Goal: Task Accomplishment & Management: Complete application form

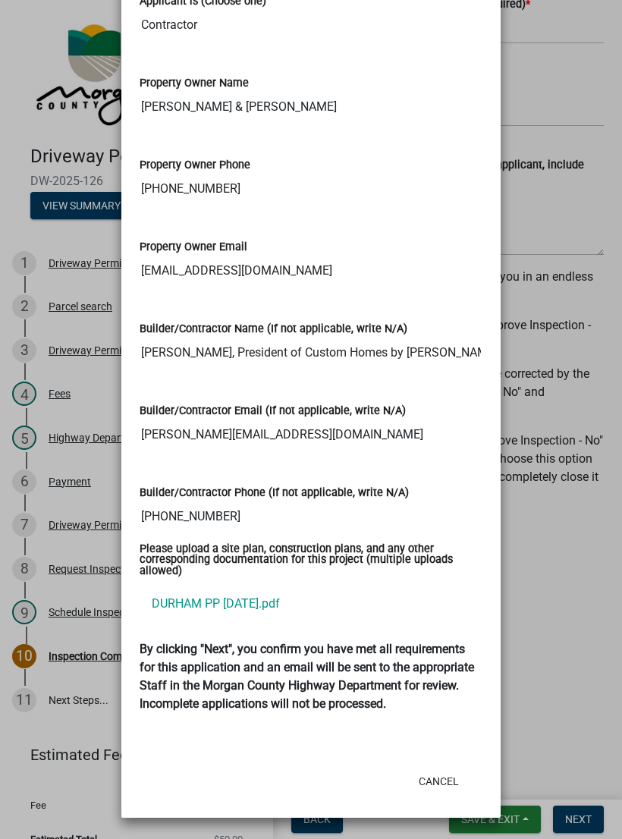
scroll to position [2158, 0]
click at [442, 773] on button "Cancel" at bounding box center [438, 780] width 64 height 27
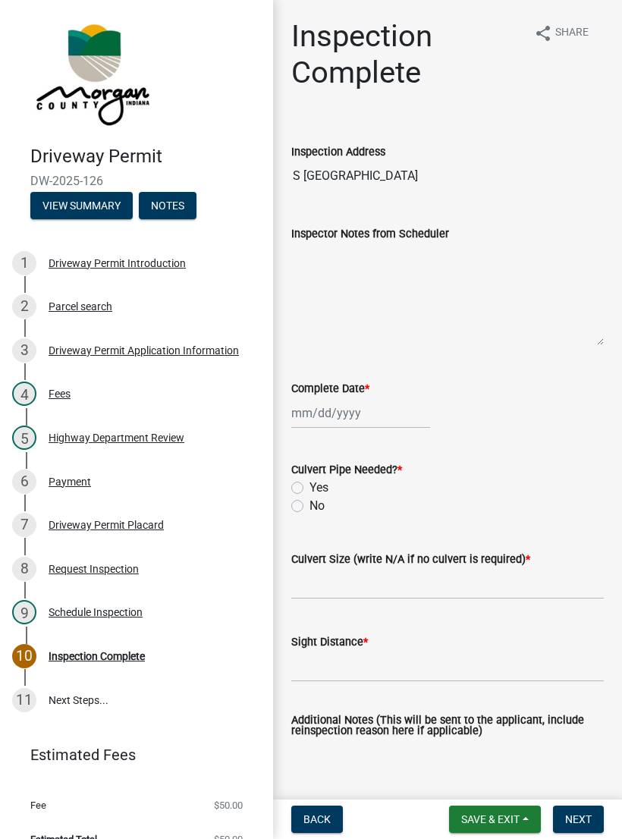
scroll to position [0, 0]
click at [350, 421] on div at bounding box center [360, 412] width 139 height 31
select select "9"
select select "2025"
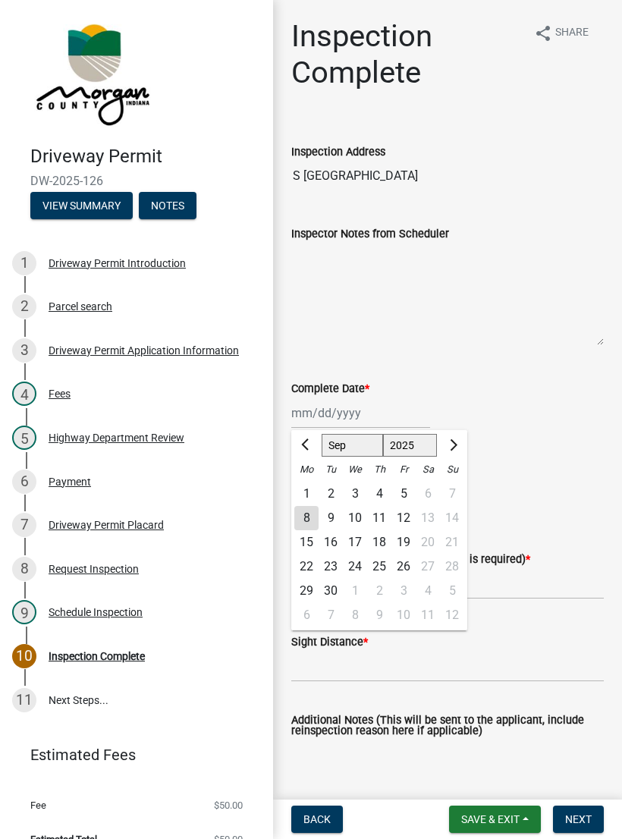
click at [303, 517] on div "8" at bounding box center [306, 518] width 24 height 24
type input "[DATE]"
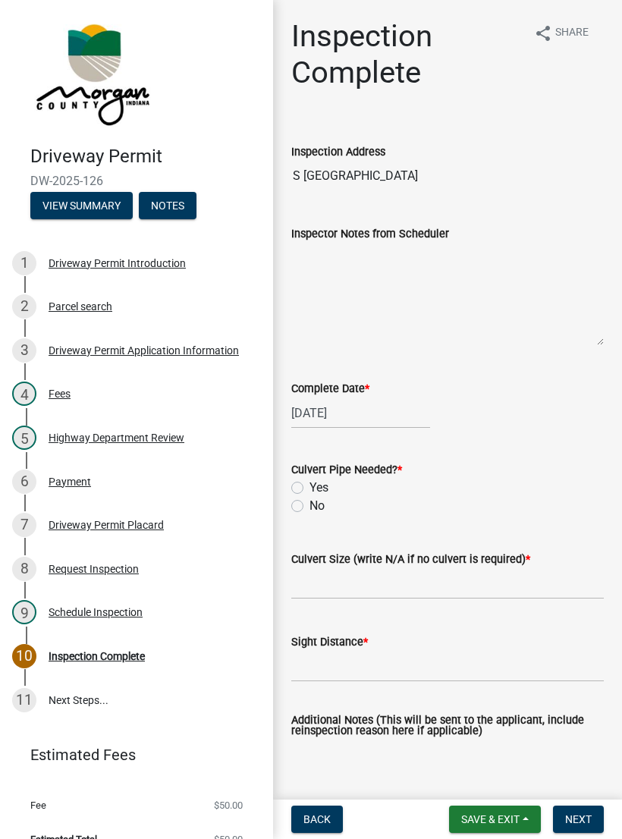
click at [309, 508] on label "No" at bounding box center [316, 506] width 15 height 18
click at [309, 506] on input "No" at bounding box center [314, 502] width 10 height 10
radio input "true"
click at [346, 582] on input "Culvert Size (write N/A if no culvert is required) *" at bounding box center [447, 583] width 312 height 31
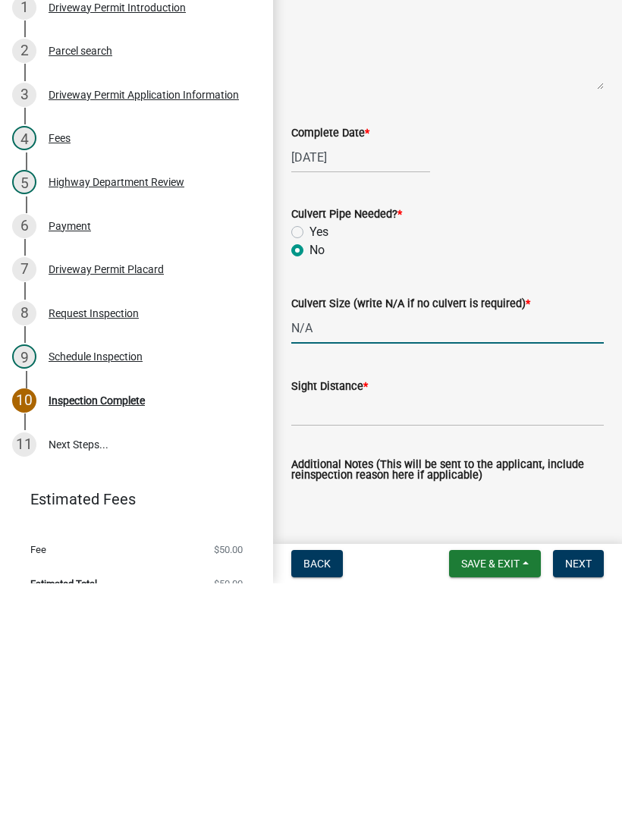
type input "N/A"
click at [337, 650] on input "Sight Distance *" at bounding box center [447, 665] width 312 height 31
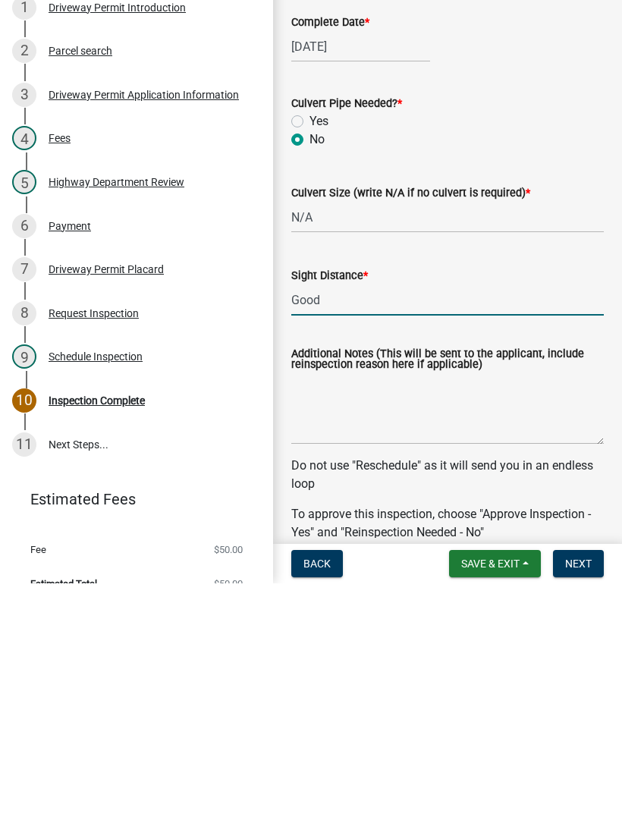
scroll to position [109, 0]
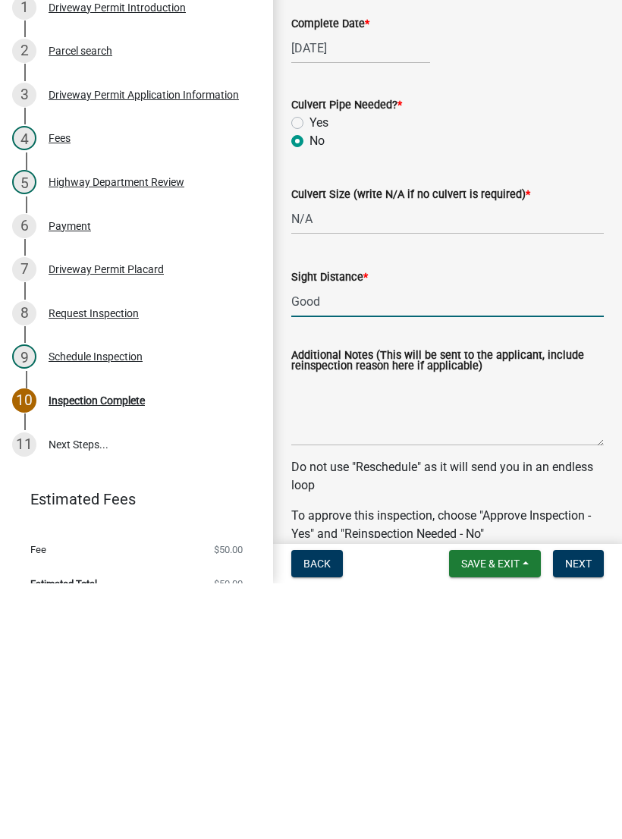
type input "Good"
click at [340, 630] on textarea "Additional Notes (This will be sent to the applicant, include reinspection reas…" at bounding box center [447, 665] width 312 height 71
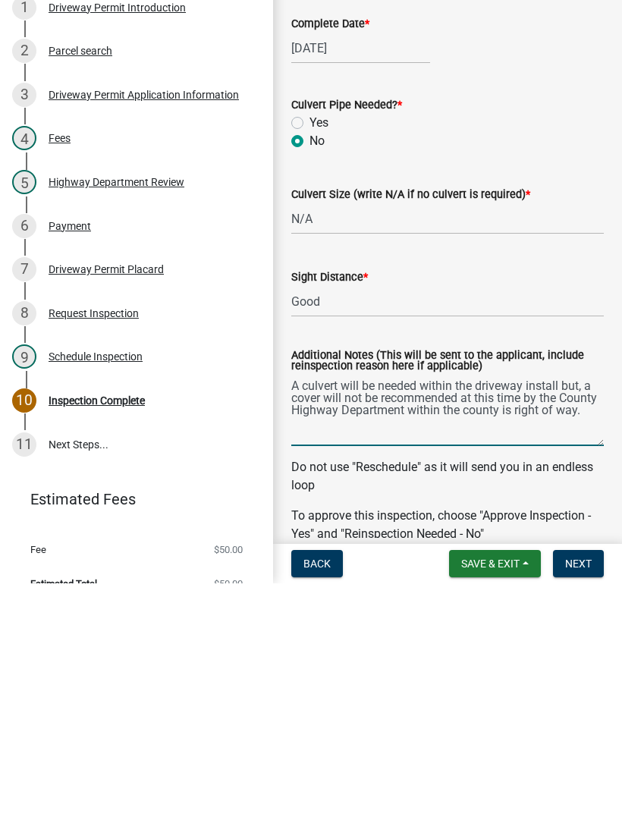
click at [315, 630] on textarea "A culvert will be needed within the driveway install but, a cover will not be r…" at bounding box center [447, 665] width 312 height 71
click at [429, 630] on textarea "A culvert will be needed within the driveway install but, a culvert will not be…" at bounding box center [447, 665] width 312 height 71
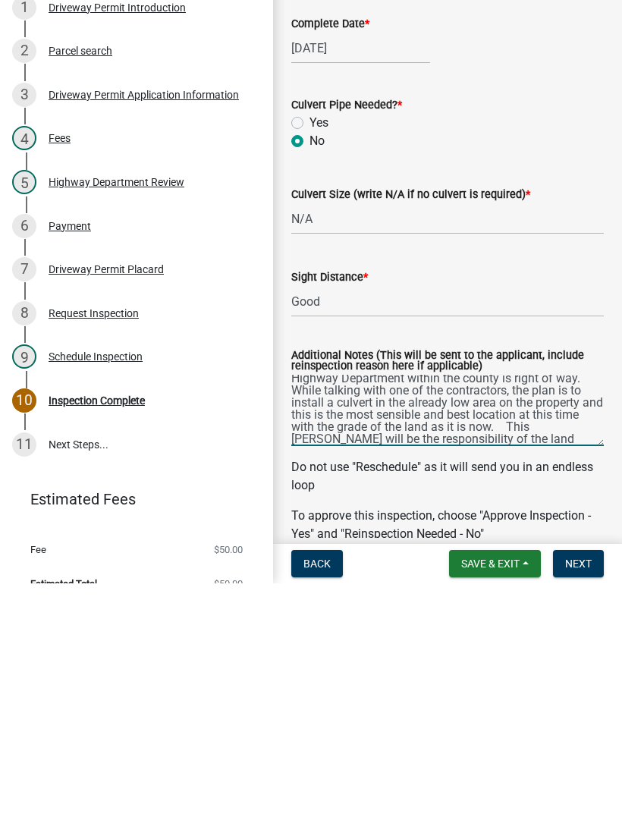
scroll to position [32, 0]
click at [591, 630] on textarea "A culvert will be needed within the driveway install but, a culvert will not be…" at bounding box center [447, 665] width 312 height 71
click at [525, 630] on textarea "A culvert will be needed within the driveway install but, a culvert will not be…" at bounding box center [447, 665] width 312 height 71
click at [320, 630] on textarea "A culvert will be needed within the driveway install but, a culvert will not be…" at bounding box center [447, 665] width 312 height 71
click at [522, 630] on textarea "A culvert will be needed within the driveway install but, a culvert will not be…" at bounding box center [447, 665] width 312 height 71
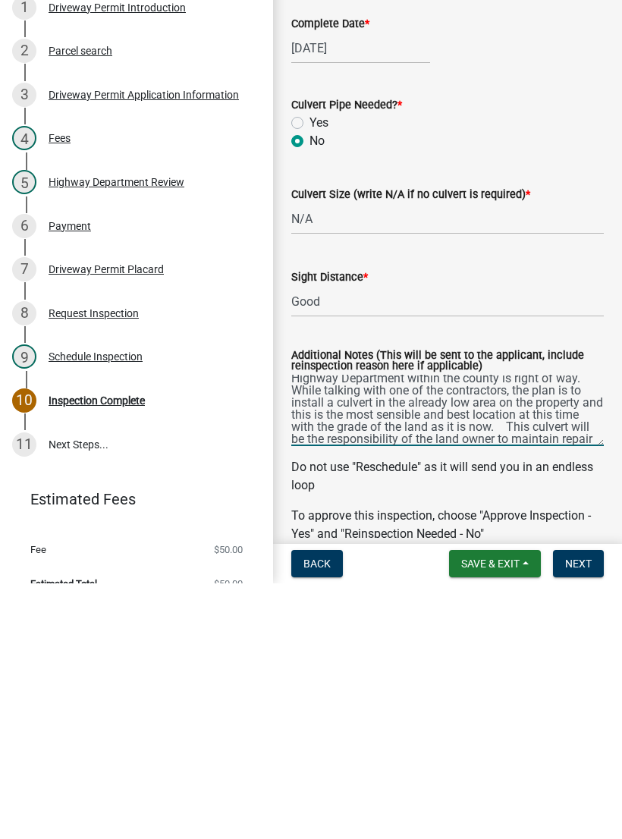
scroll to position [49, 0]
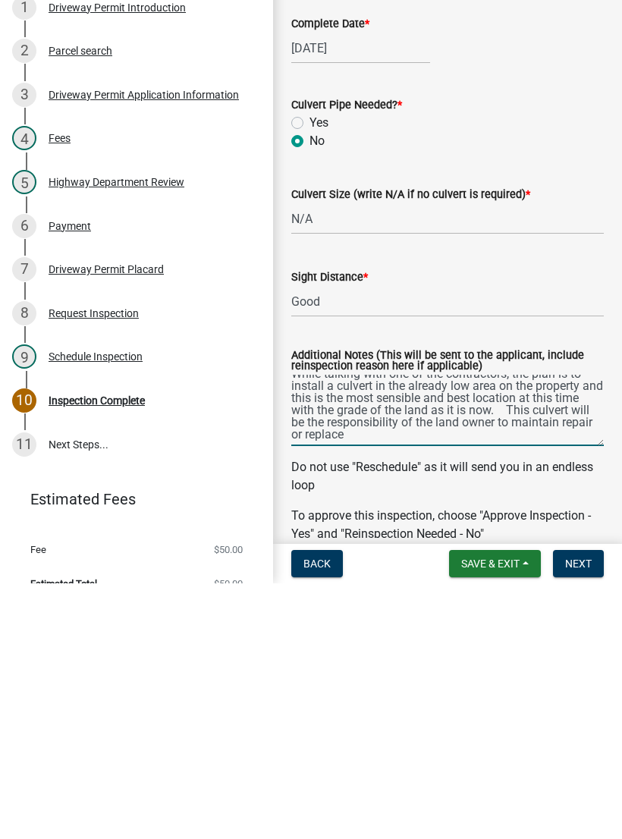
click at [523, 630] on textarea "A culvert will be needed within the driveway install but, a culvert will not be…" at bounding box center [447, 665] width 312 height 71
click at [593, 630] on textarea "A culvert will be needed within the driveway install but, a culvert will not be…" at bounding box center [447, 665] width 312 height 71
click at [560, 630] on textarea "A culvert will be needed within the driveway install but, a culvert will not be…" at bounding box center [447, 665] width 312 height 71
click at [601, 630] on textarea "A culvert will be needed within the driveway install but, a culvert will not be…" at bounding box center [447, 665] width 312 height 71
click at [396, 630] on textarea "A culvert will be needed within the driveway install but, a culvert will not be…" at bounding box center [447, 665] width 312 height 71
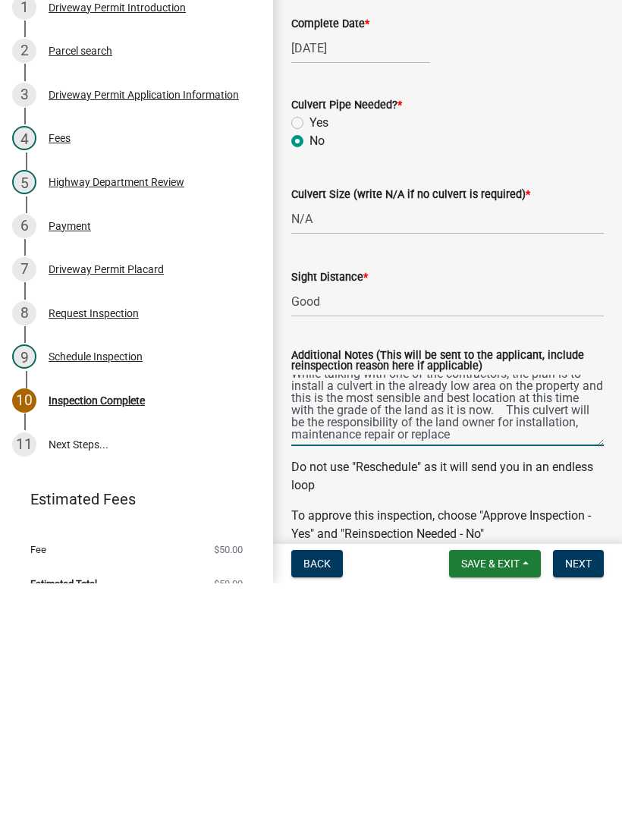
click at [396, 630] on textarea "A culvert will be needed within the driveway install but, a culvert will not be…" at bounding box center [447, 665] width 312 height 71
click at [445, 630] on textarea "A culvert will be needed within the driveway install but, a culvert will not be…" at bounding box center [447, 665] width 312 height 71
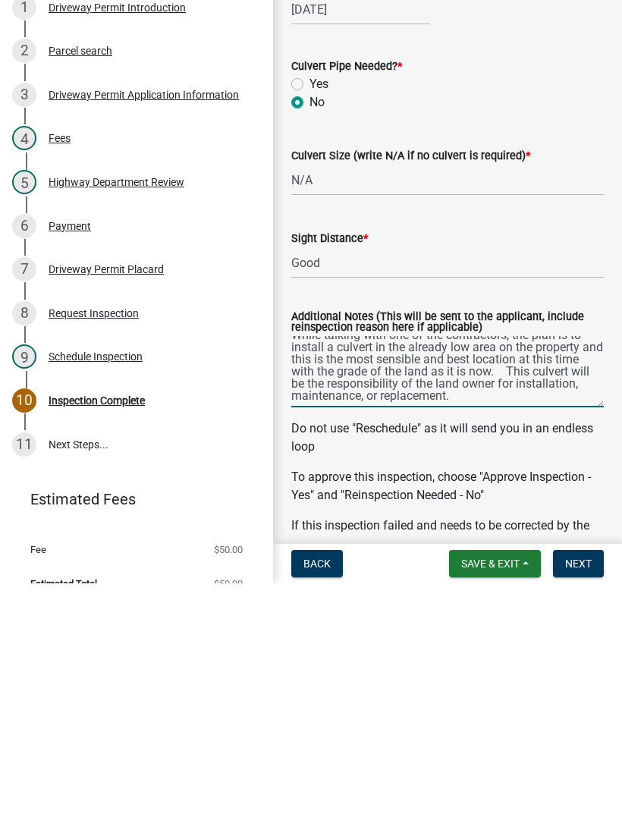
scroll to position [152, 0]
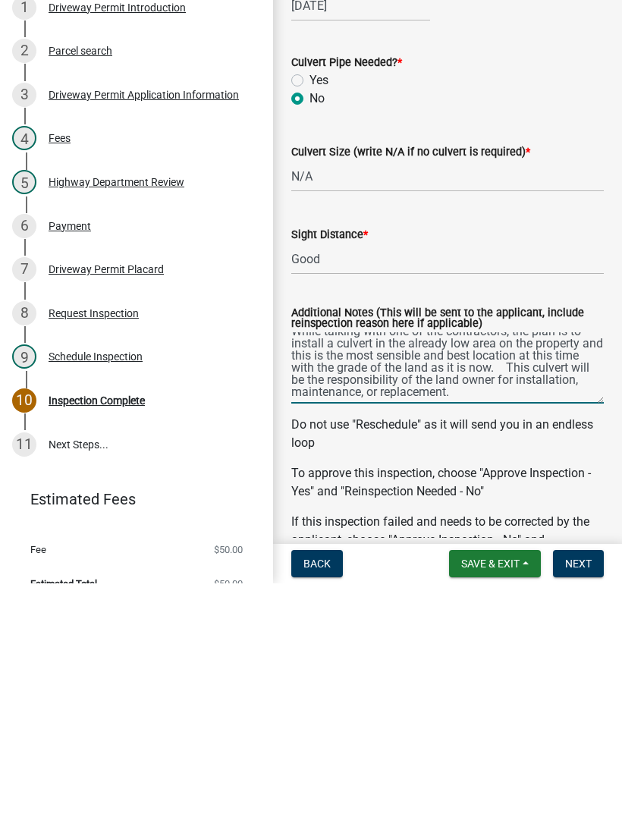
click at [508, 588] on textarea "A culvert will be needed within the driveway install but, a culvert will not be…" at bounding box center [447, 623] width 312 height 71
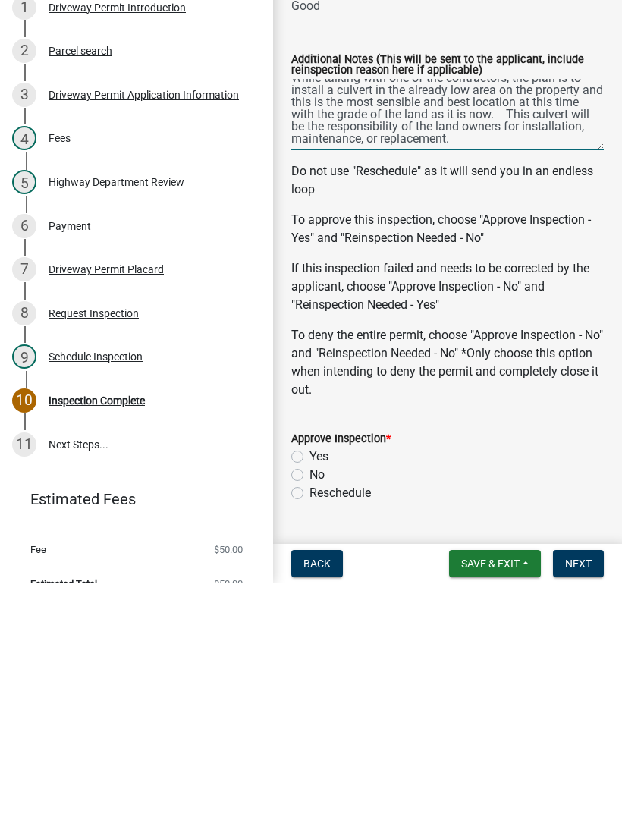
scroll to position [406, 0]
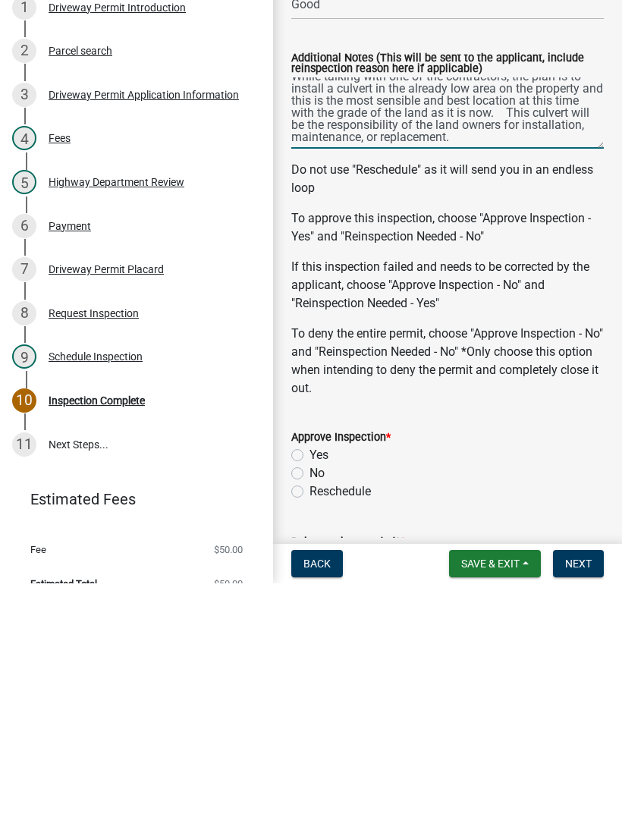
type textarea "A culvert will be needed within the driveway install but, a culvert will not be…"
click at [309, 701] on label "Yes" at bounding box center [318, 710] width 19 height 18
click at [309, 701] on input "Yes" at bounding box center [314, 706] width 10 height 10
radio input "true"
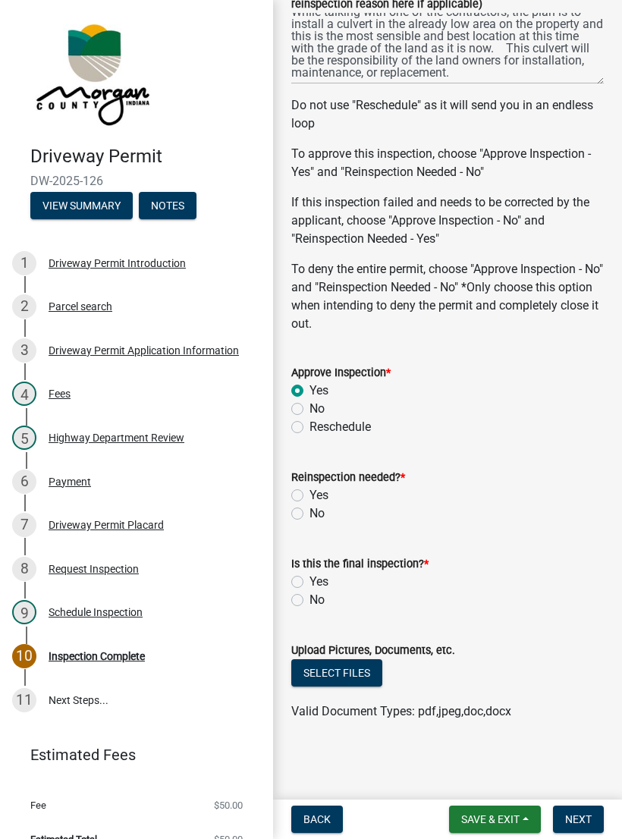
scroll to position [727, 0]
click at [309, 516] on label "No" at bounding box center [316, 513] width 15 height 18
click at [309, 514] on input "No" at bounding box center [314, 509] width 10 height 10
radio input "true"
click at [309, 597] on label "No" at bounding box center [316, 600] width 15 height 18
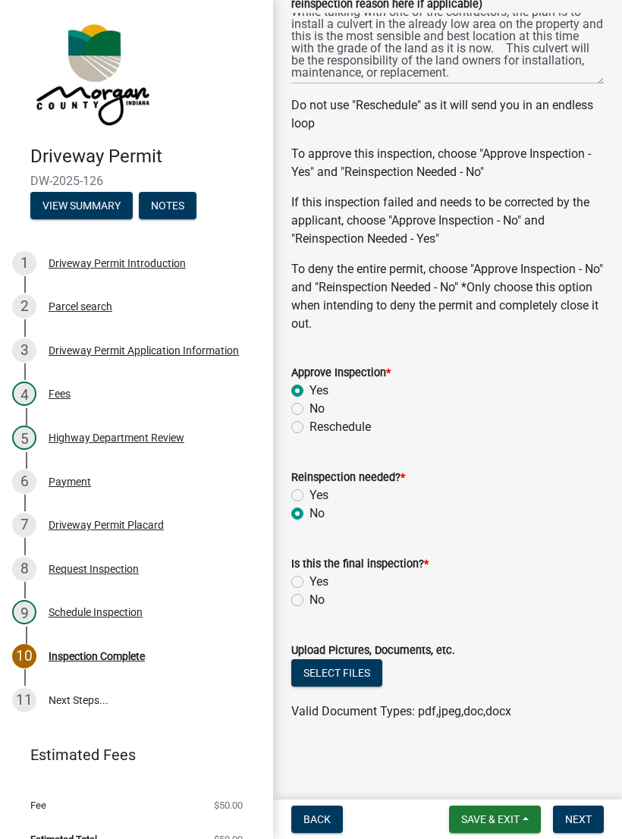
click at [309, 597] on input "No" at bounding box center [314, 596] width 10 height 10
radio input "true"
click at [349, 668] on button "Select files" at bounding box center [336, 672] width 91 height 27
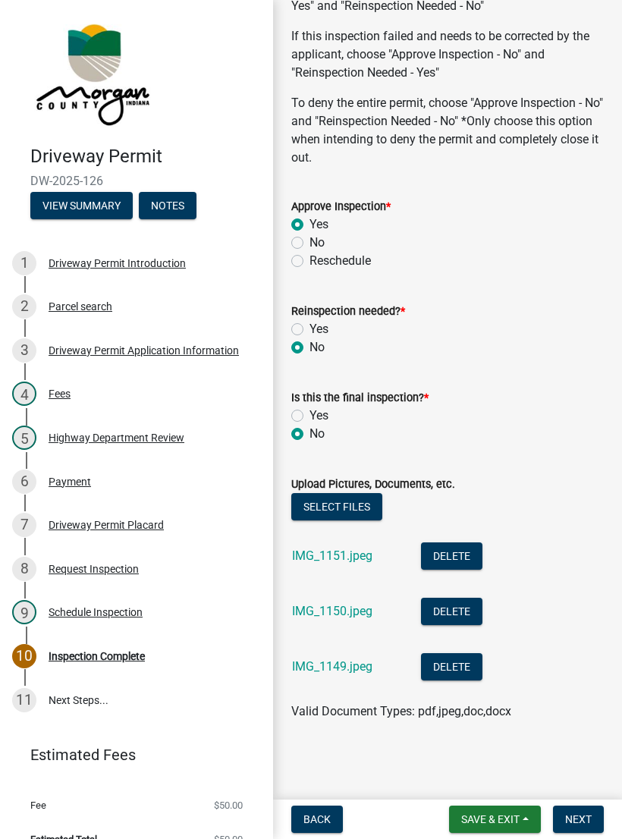
scroll to position [893, 0]
click at [578, 816] on span "Next" at bounding box center [578, 819] width 27 height 12
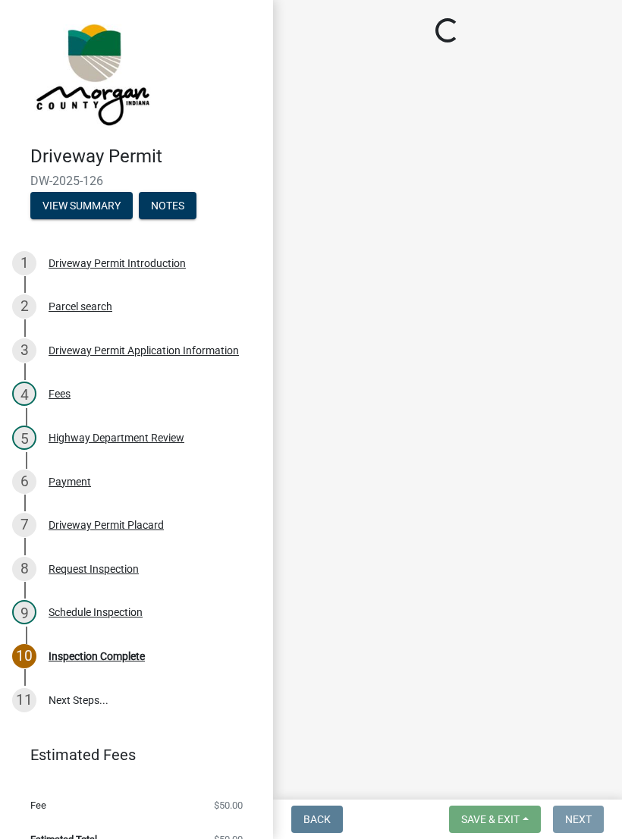
scroll to position [0, 0]
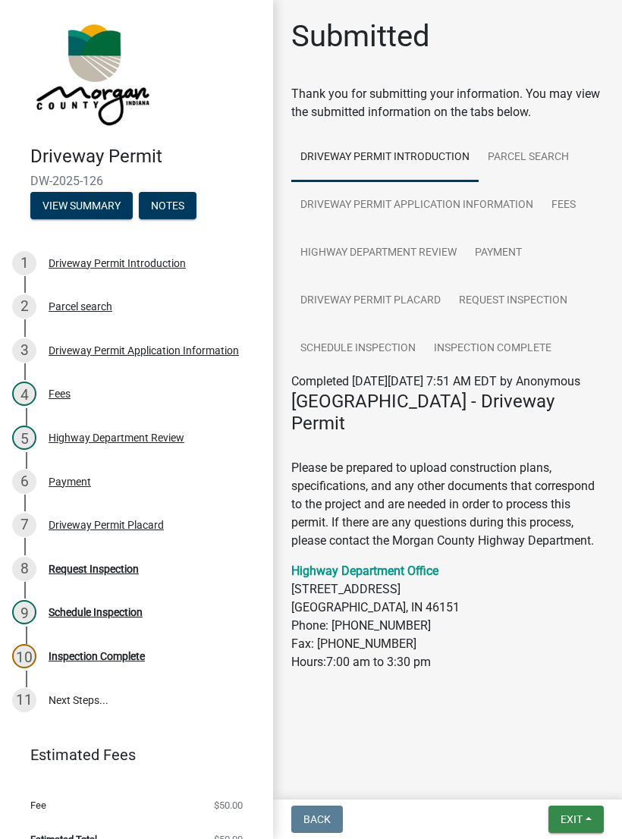
click at [577, 813] on span "Exit" at bounding box center [571, 819] width 22 height 12
click at [544, 778] on button "Save & Exit" at bounding box center [543, 779] width 121 height 36
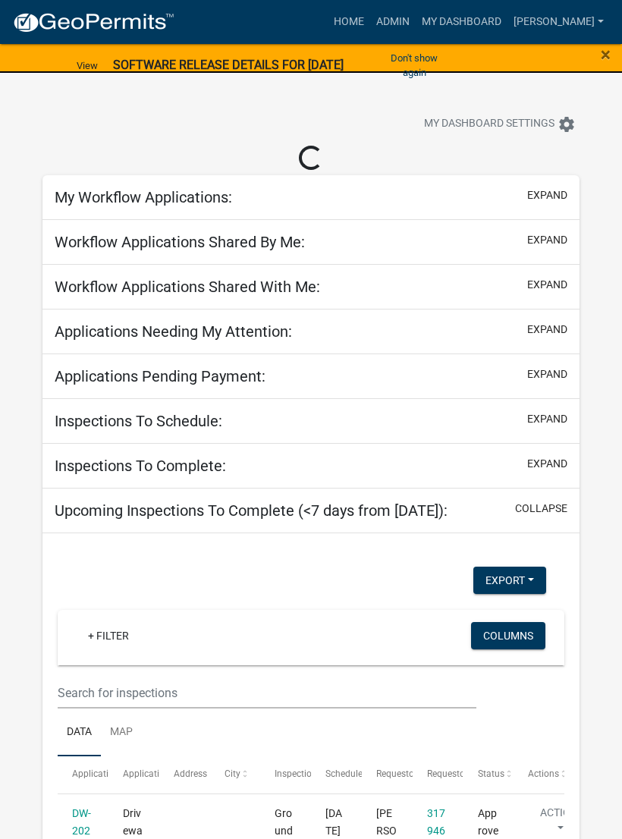
select select "3: 100"
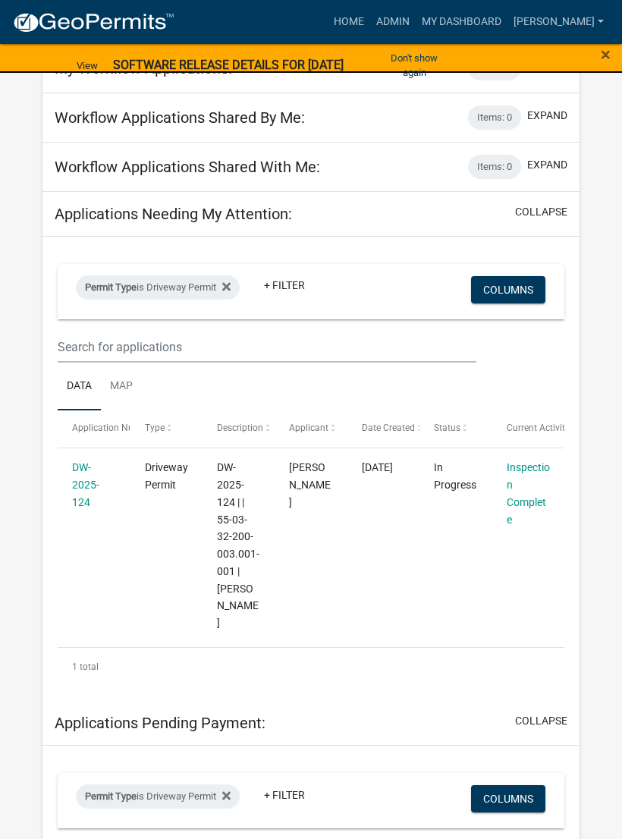
scroll to position [102, 0]
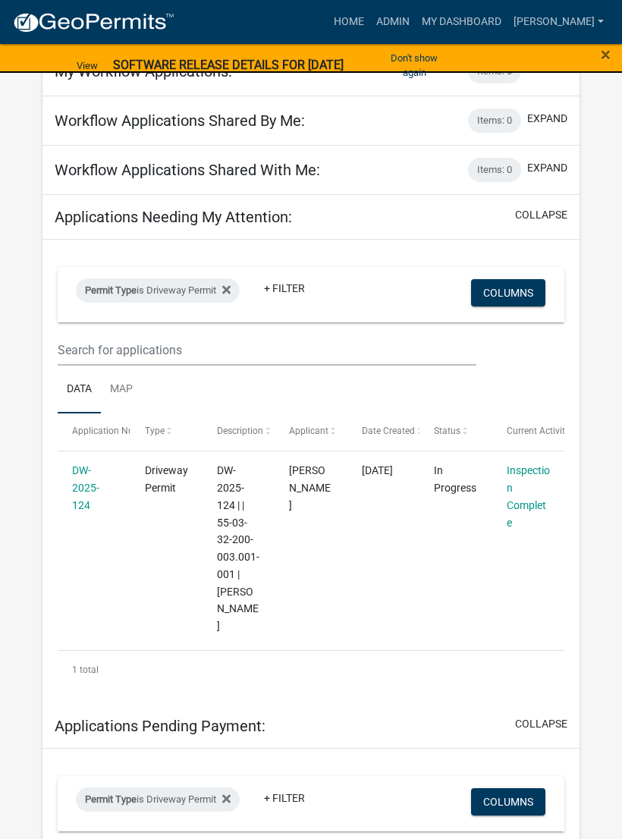
click at [82, 484] on link "DW-2025-124" at bounding box center [85, 487] width 27 height 47
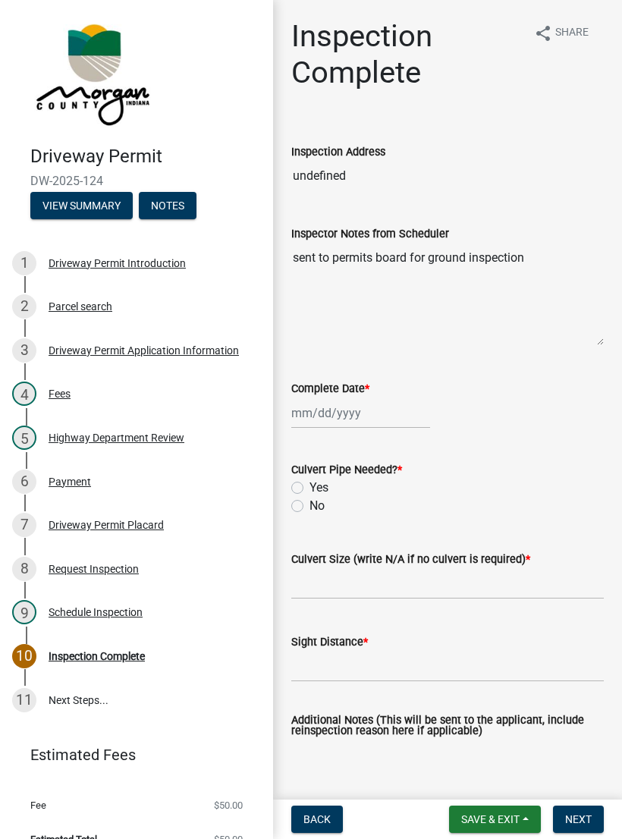
click at [80, 207] on button "View Summary" at bounding box center [81, 205] width 102 height 27
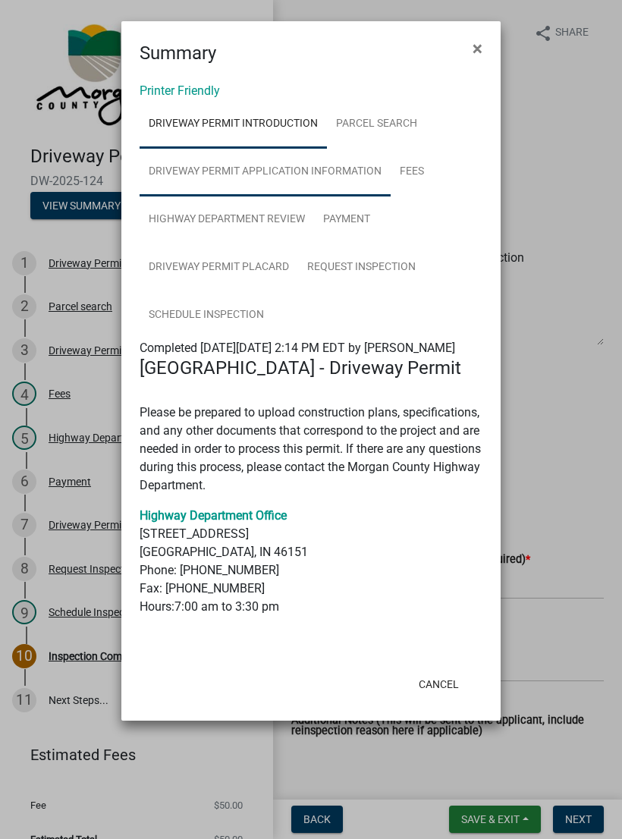
click at [324, 171] on link "Driveway Permit Application Information" at bounding box center [264, 172] width 251 height 49
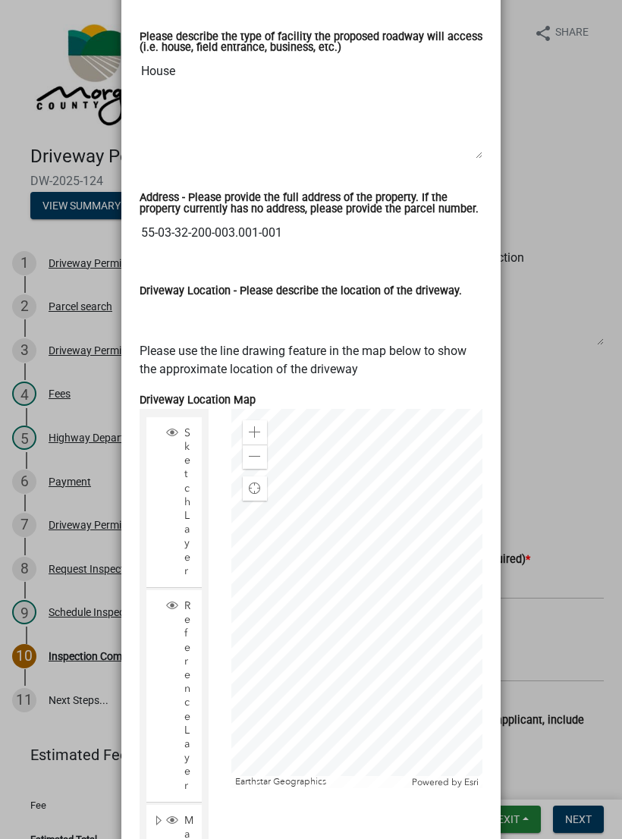
scroll to position [1118, 0]
